Goal: Task Accomplishment & Management: Manage account settings

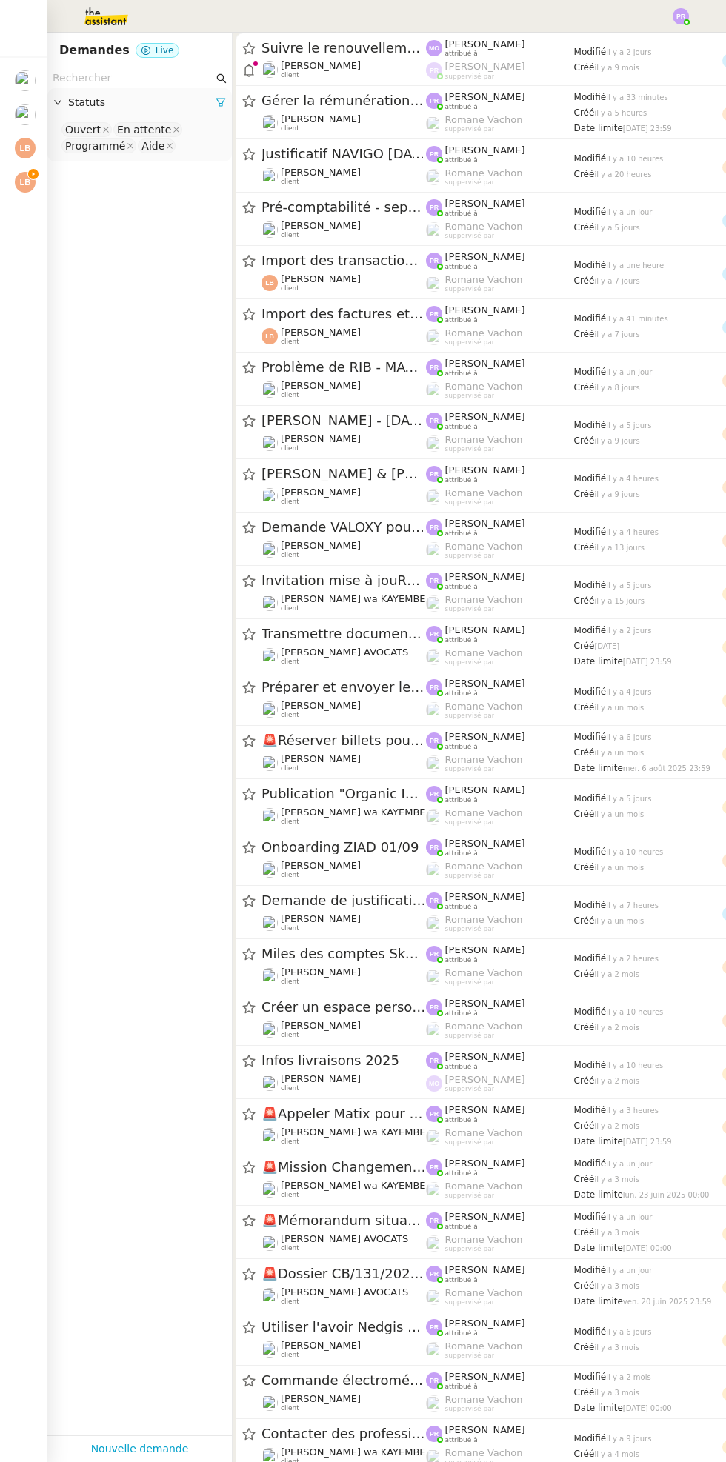
click at [24, 184] on img at bounding box center [25, 182] width 21 height 21
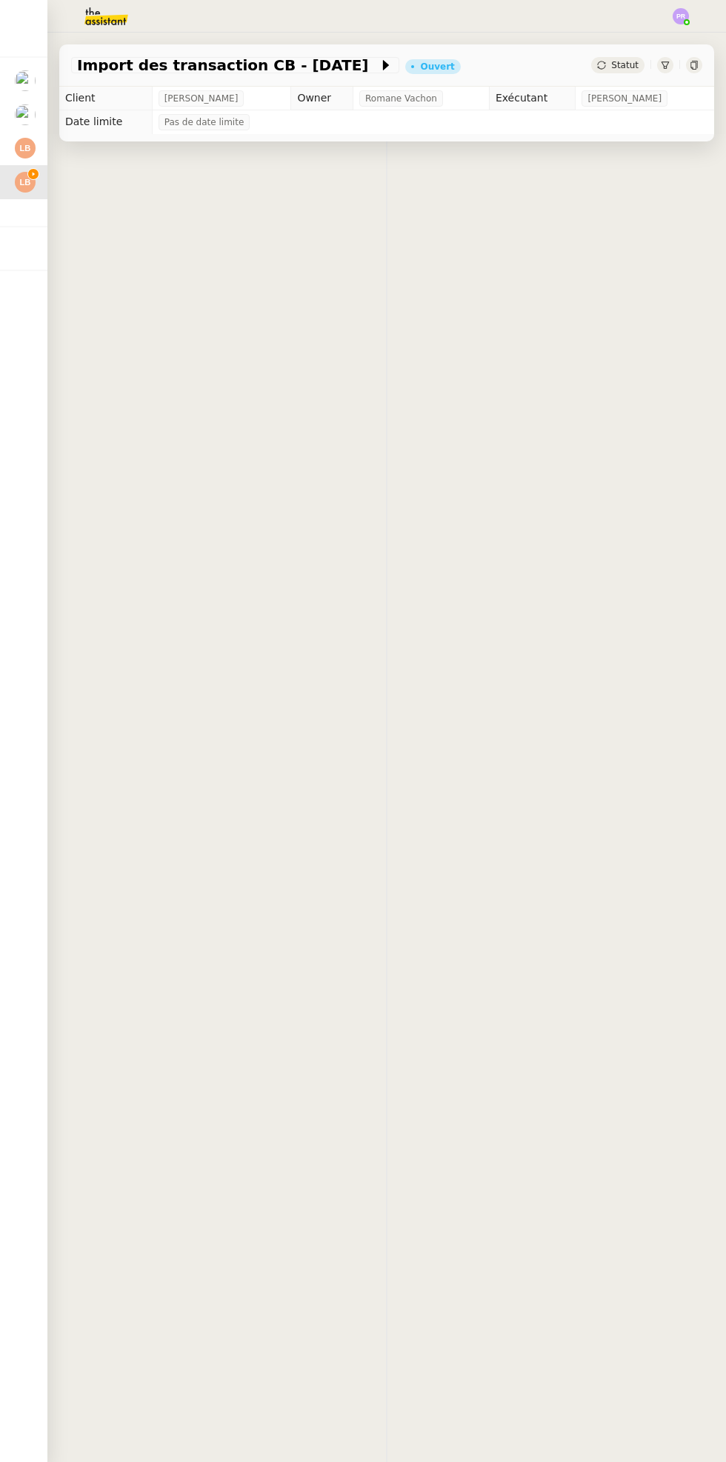
click at [25, 184] on img at bounding box center [25, 182] width 21 height 21
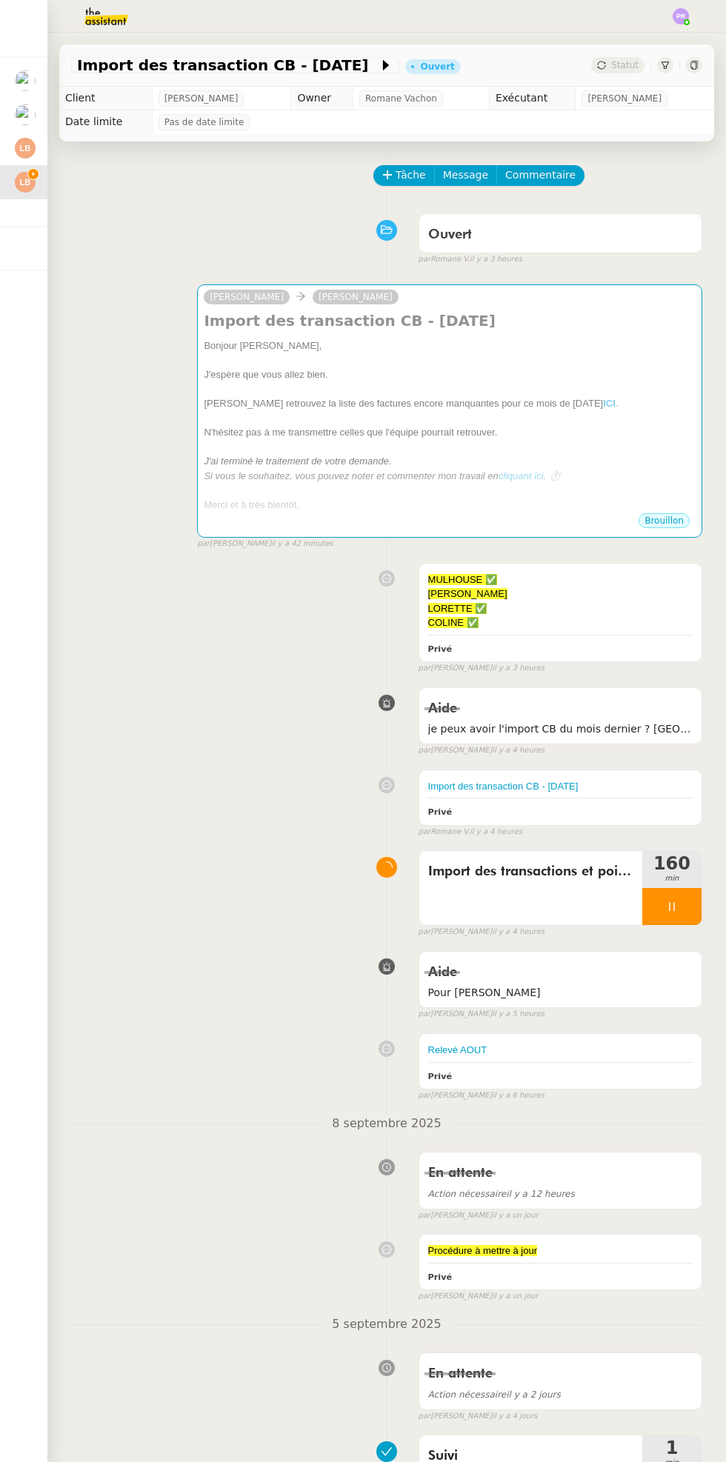
click at [33, 140] on div at bounding box center [33, 140] width 4 height 4
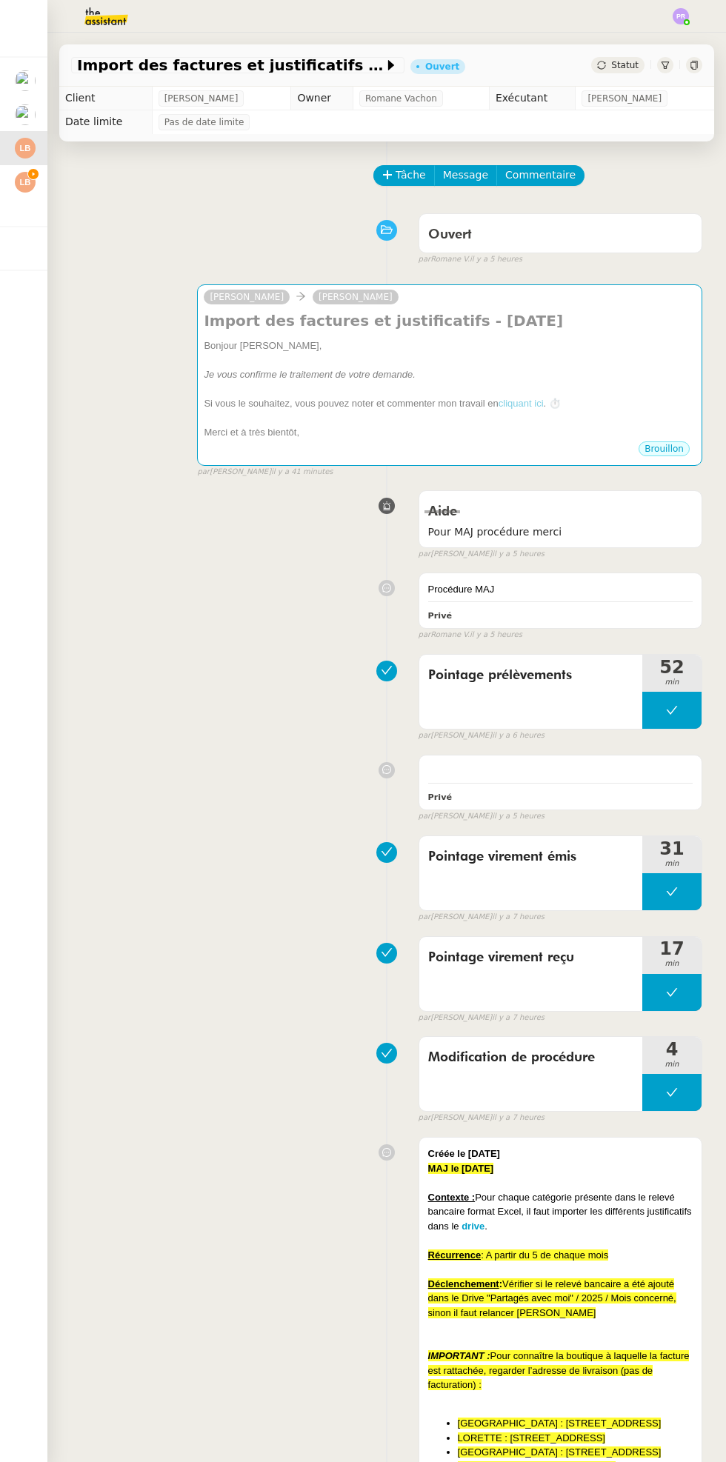
click at [671, 708] on icon at bounding box center [672, 710] width 12 height 12
click at [656, 707] on icon at bounding box center [657, 710] width 5 height 8
click at [16, 184] on img at bounding box center [25, 182] width 21 height 21
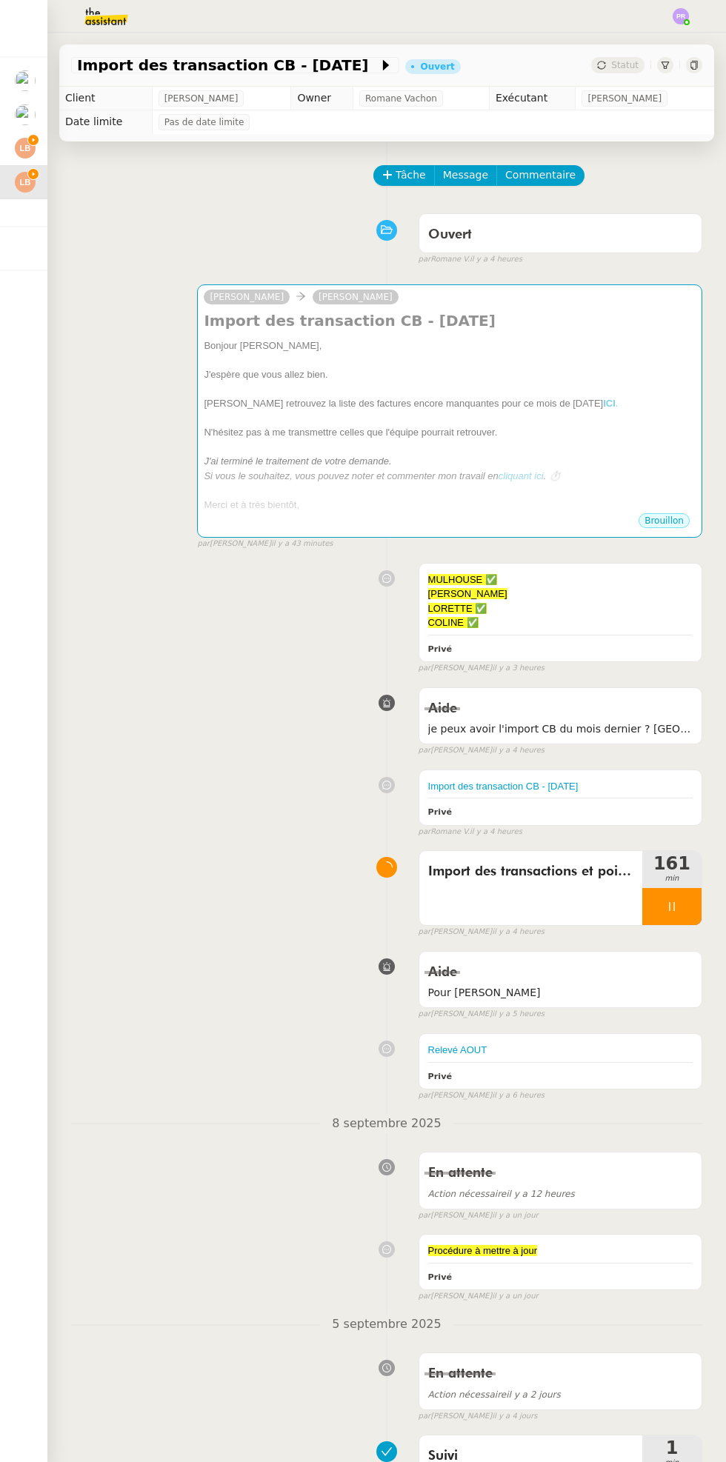
click at [690, 912] on div at bounding box center [671, 906] width 59 height 37
click at [692, 904] on icon at bounding box center [687, 907] width 12 height 12
click at [30, 145] on icon at bounding box center [33, 140] width 10 height 10
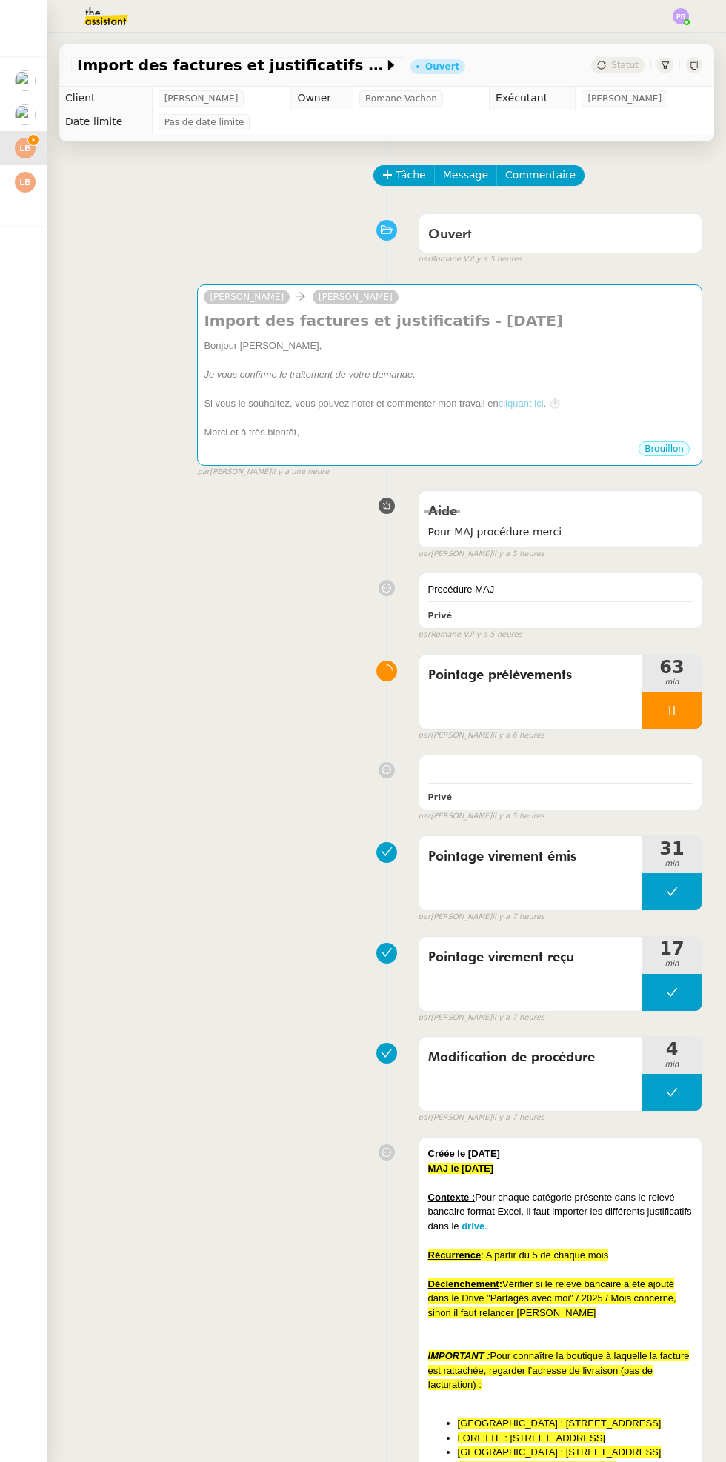
click at [699, 705] on div at bounding box center [671, 710] width 59 height 37
click at [695, 708] on button at bounding box center [687, 710] width 30 height 37
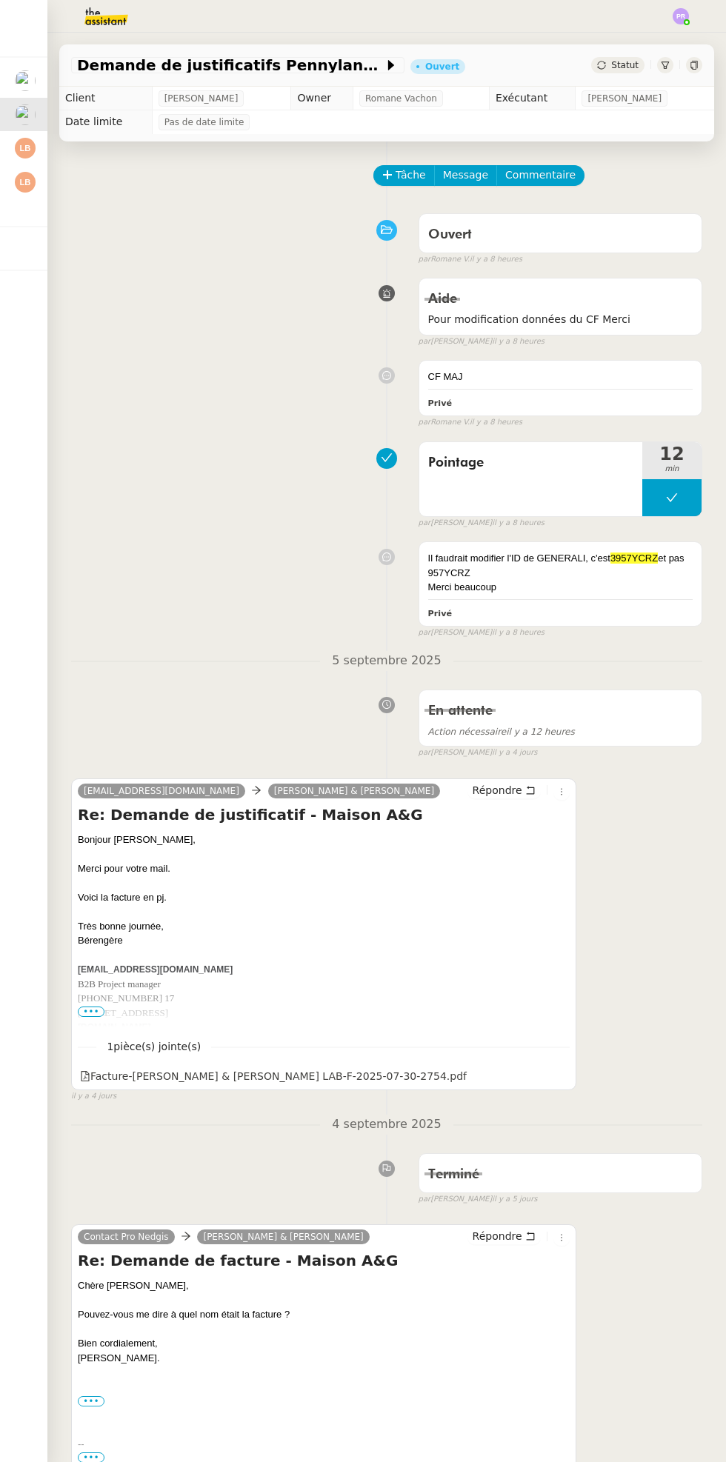
click at [707, 13] on nz-header at bounding box center [363, 16] width 726 height 33
click at [684, 35] on div "Demande de justificatifs Pennylane - [DATE] [PERSON_NAME]" at bounding box center [386, 60] width 678 height 54
click at [698, 13] on nz-header at bounding box center [363, 16] width 726 height 33
click at [698, 34] on div "Demande de justificatifs Pennylane - [DATE] [PERSON_NAME]" at bounding box center [386, 60] width 678 height 54
click at [695, 33] on div "Demande de justificatifs Pennylane - [DATE] [PERSON_NAME]" at bounding box center [386, 60] width 678 height 54
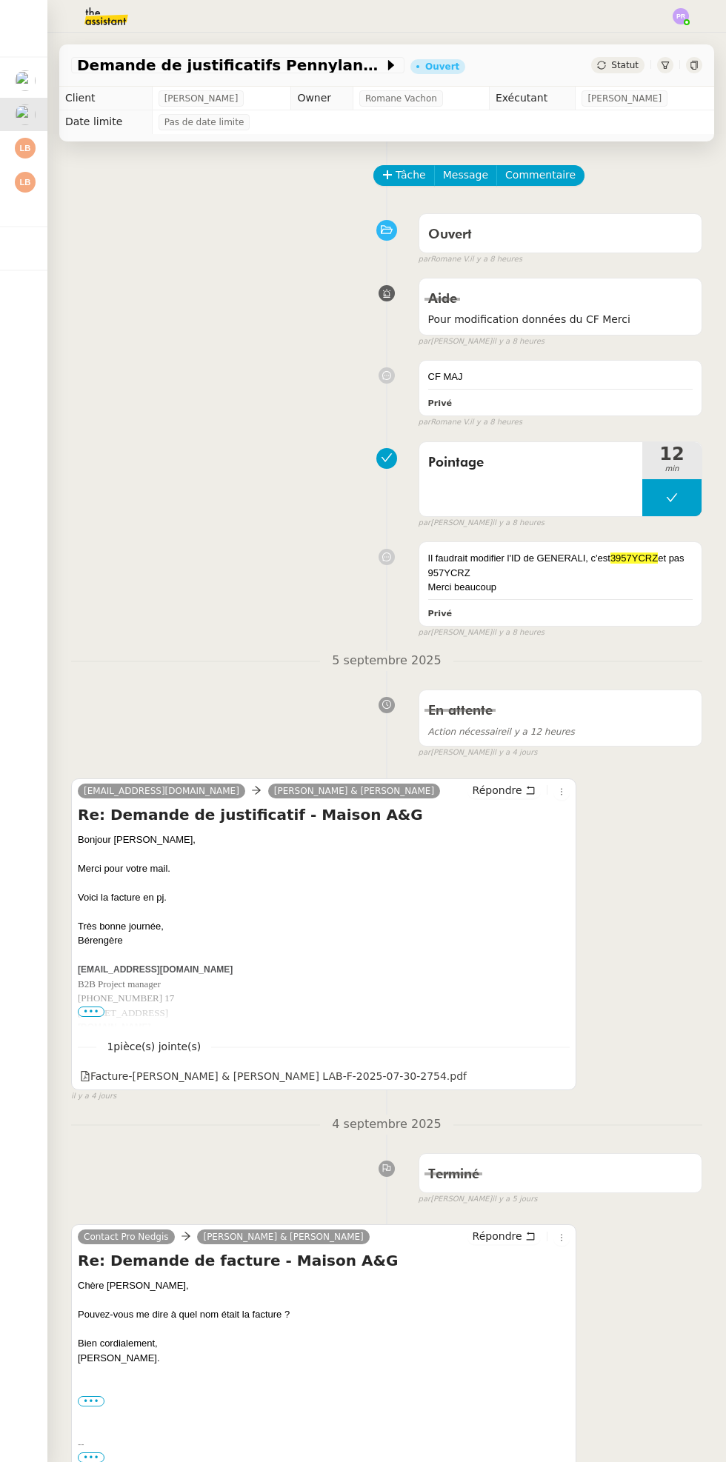
click at [697, 33] on div "Demande de justificatifs Pennylane - [DATE] [PERSON_NAME]" at bounding box center [386, 60] width 678 height 54
click at [682, 33] on div "Demande de justificatifs Pennylane - [DATE] [PERSON_NAME]" at bounding box center [386, 60] width 678 height 54
click at [680, 35] on div "Demande de justificatifs Pennylane - [DATE] [PERSON_NAME]" at bounding box center [386, 60] width 678 height 54
click at [692, 36] on div "Demande de justificatifs Pennylane - [DATE] [PERSON_NAME]" at bounding box center [386, 60] width 678 height 54
click at [680, 16] on img at bounding box center [681, 16] width 16 height 16
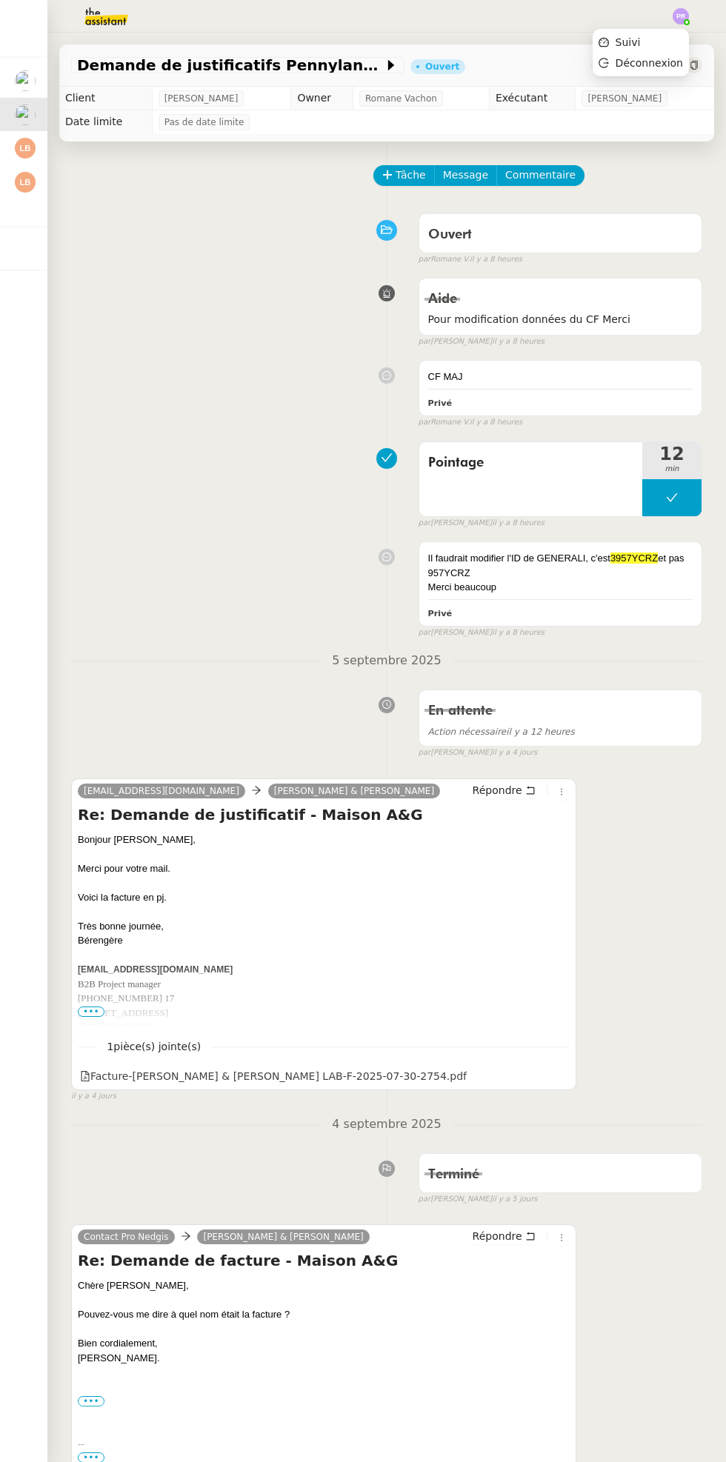
click at [681, 9] on img at bounding box center [681, 16] width 16 height 16
click at [652, 33] on li "Suivi" at bounding box center [641, 42] width 96 height 21
